Goal: Transaction & Acquisition: Purchase product/service

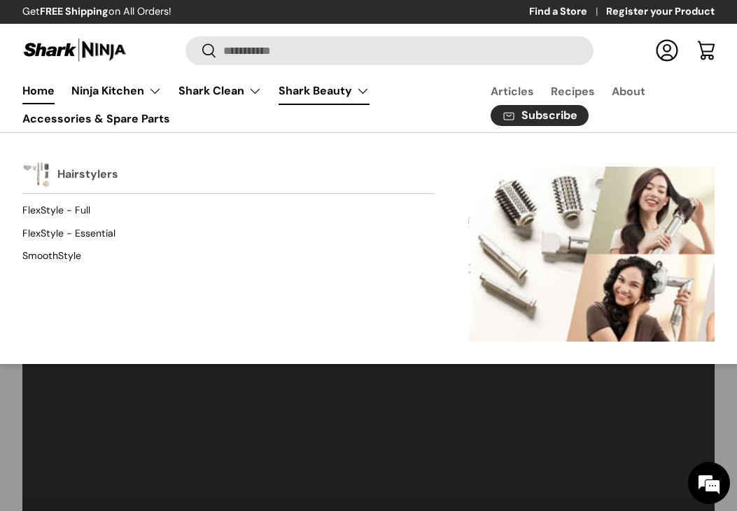
click at [45, 181] on img "Primary" at bounding box center [36, 174] width 28 height 28
click at [52, 162] on div "Hairstylers" at bounding box center [228, 174] width 412 height 38
click at [62, 200] on link "FlexStyle - Full" at bounding box center [228, 210] width 412 height 22
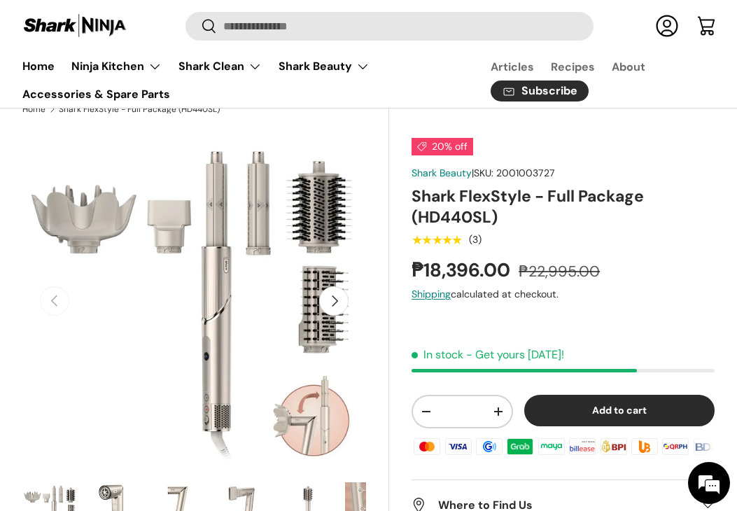
click at [336, 300] on button "Next" at bounding box center [333, 300] width 29 height 29
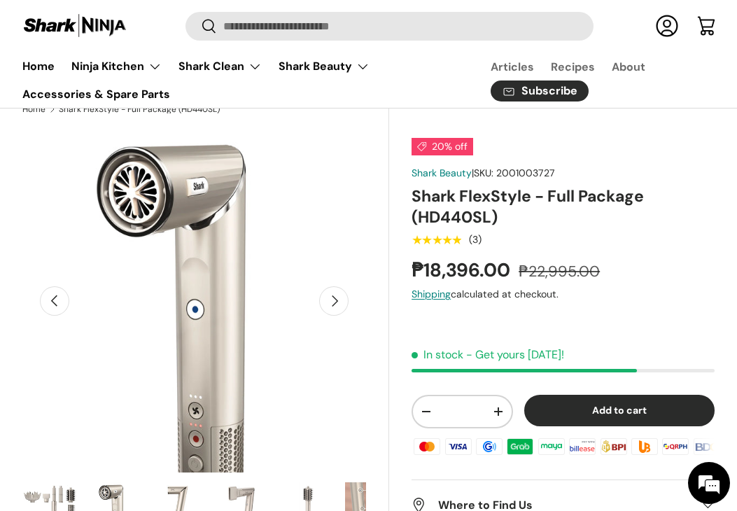
click at [336, 300] on button "Next" at bounding box center [333, 300] width 29 height 29
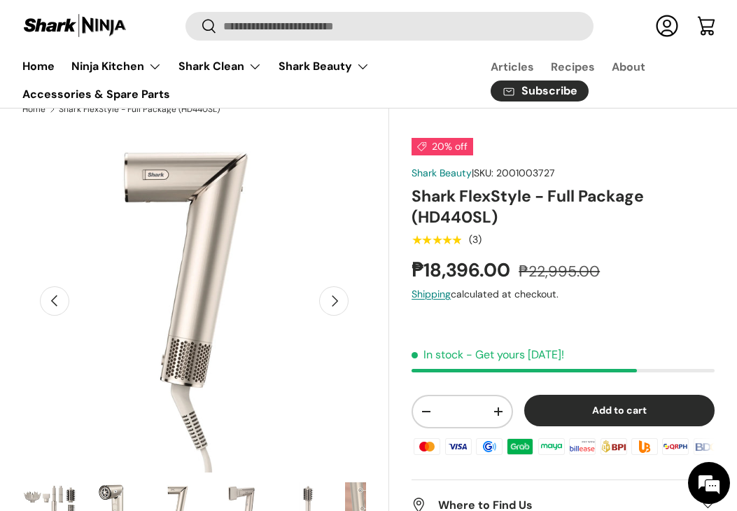
click at [336, 300] on button "Next" at bounding box center [333, 300] width 29 height 29
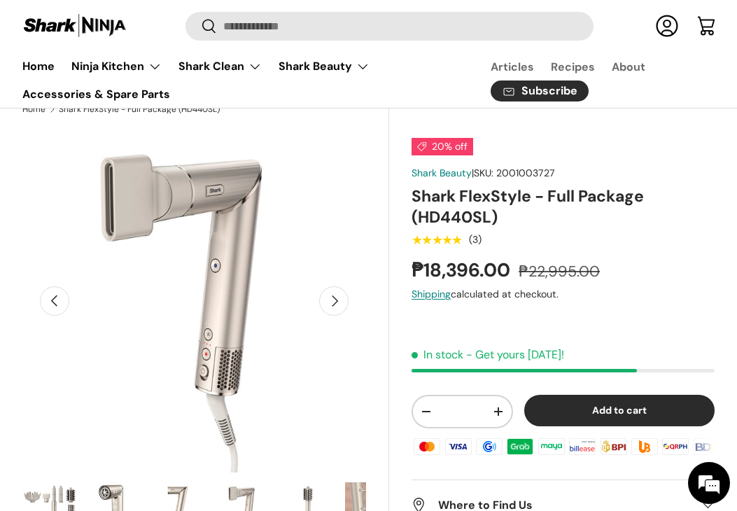
click at [336, 300] on button "Next" at bounding box center [333, 300] width 29 height 29
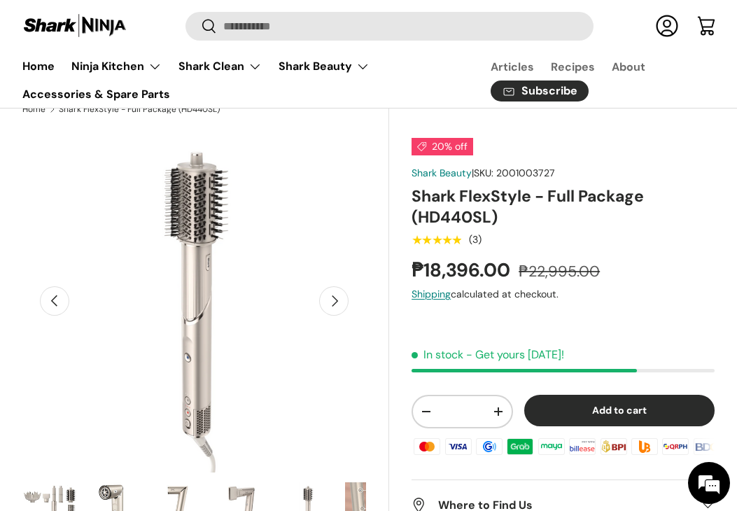
scroll to position [0, 1403]
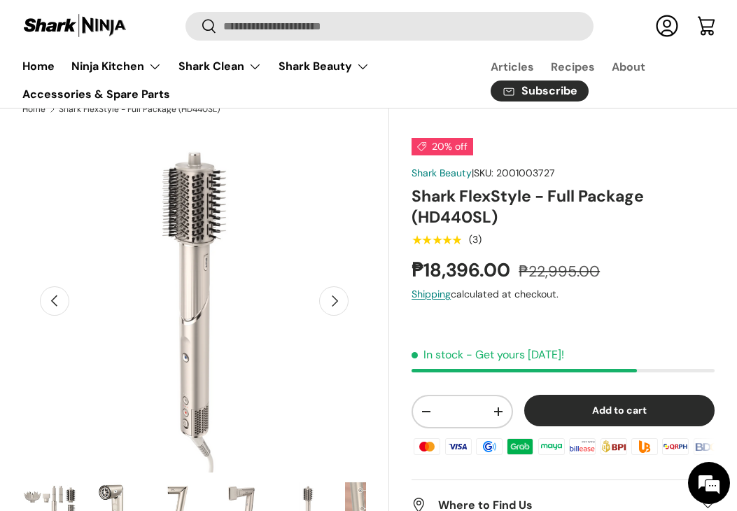
click at [336, 300] on button "Next" at bounding box center [333, 300] width 29 height 29
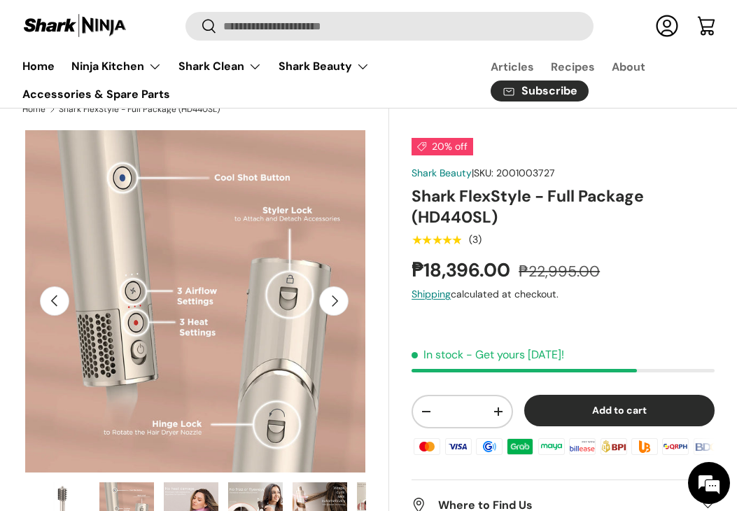
scroll to position [0, 292]
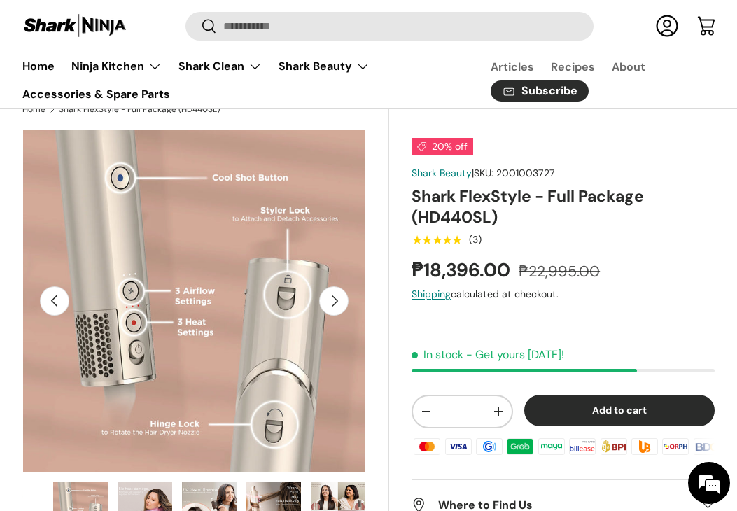
click at [336, 300] on button "Next" at bounding box center [333, 300] width 29 height 29
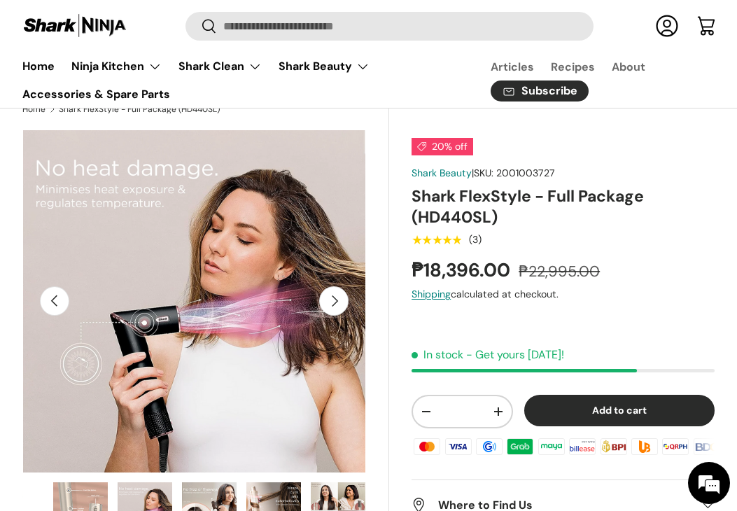
click at [336, 300] on button "Next" at bounding box center [333, 300] width 29 height 29
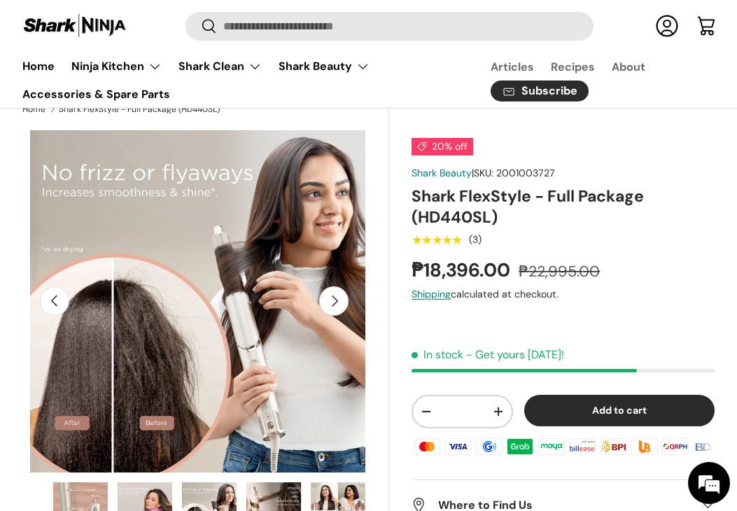
scroll to position [0, 2456]
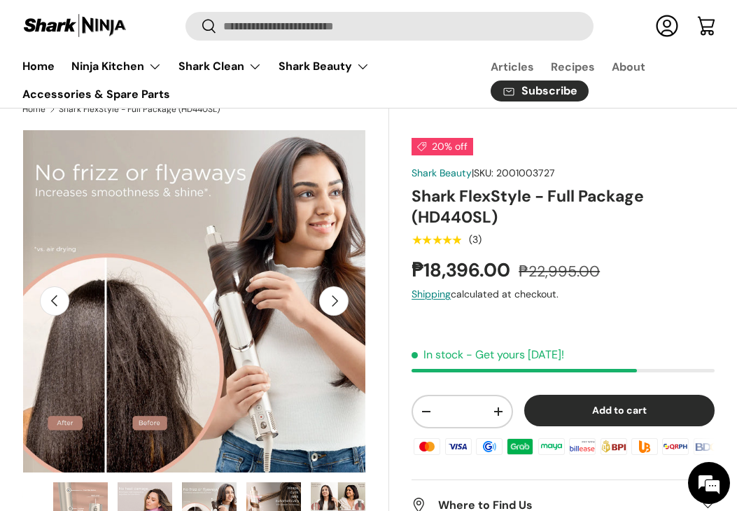
click at [336, 300] on button "Next" at bounding box center [333, 300] width 29 height 29
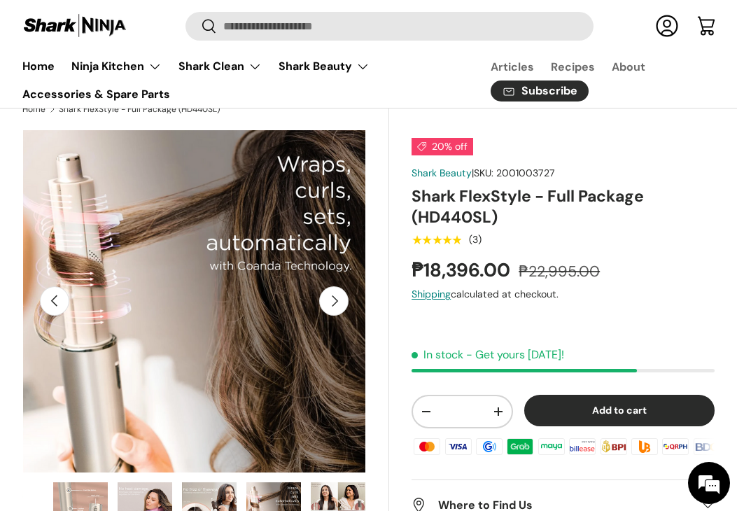
click at [336, 300] on button "Next" at bounding box center [333, 300] width 29 height 29
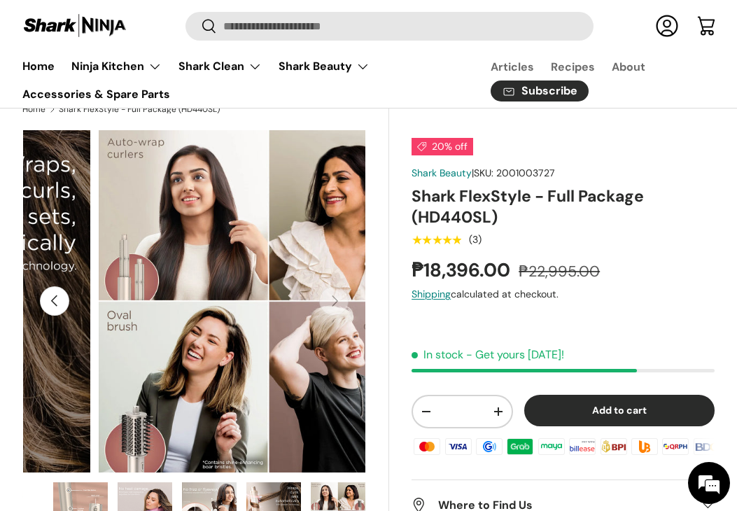
scroll to position [0, 3157]
